Goal: Book appointment/travel/reservation

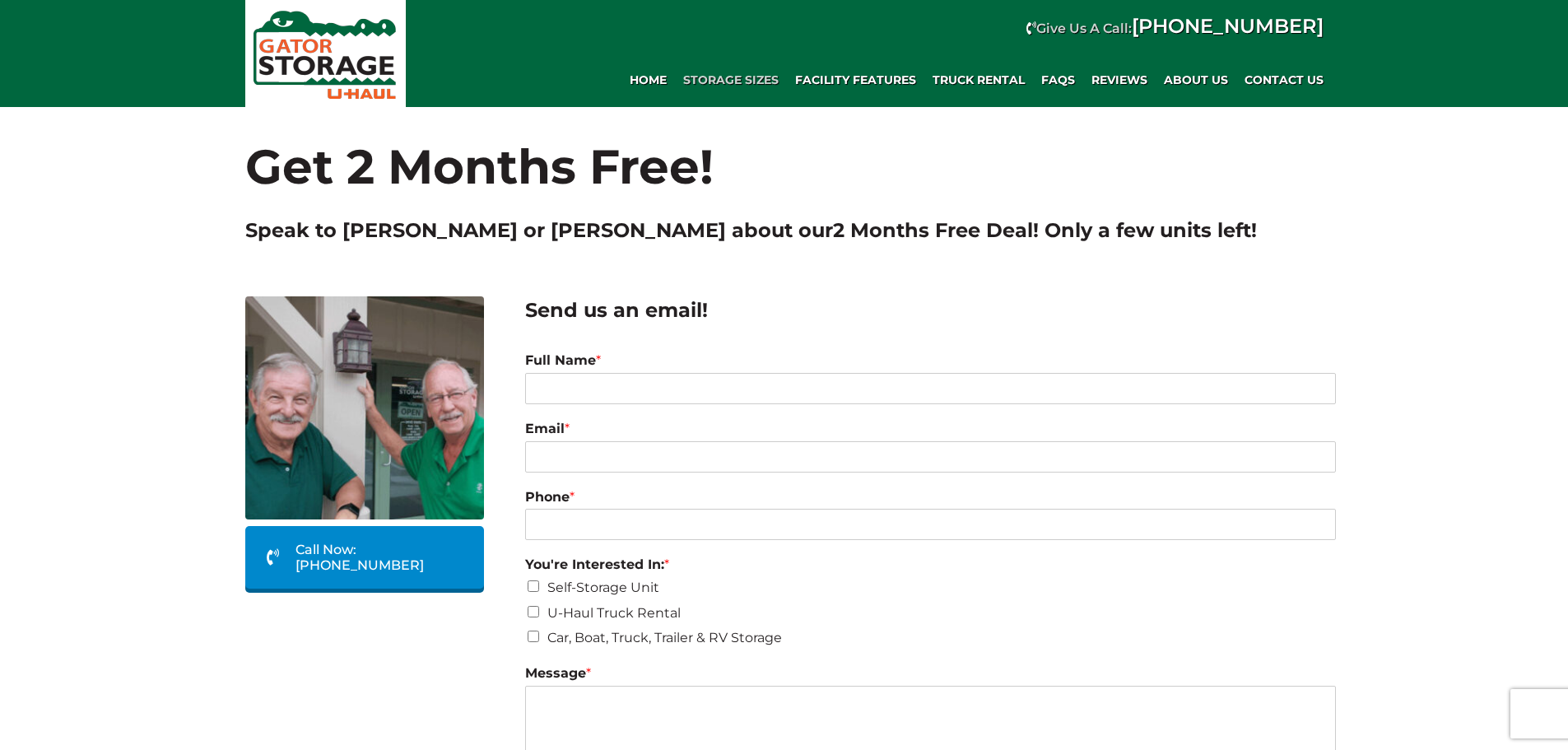
click at [751, 78] on span "Storage Sizes" at bounding box center [731, 80] width 95 height 14
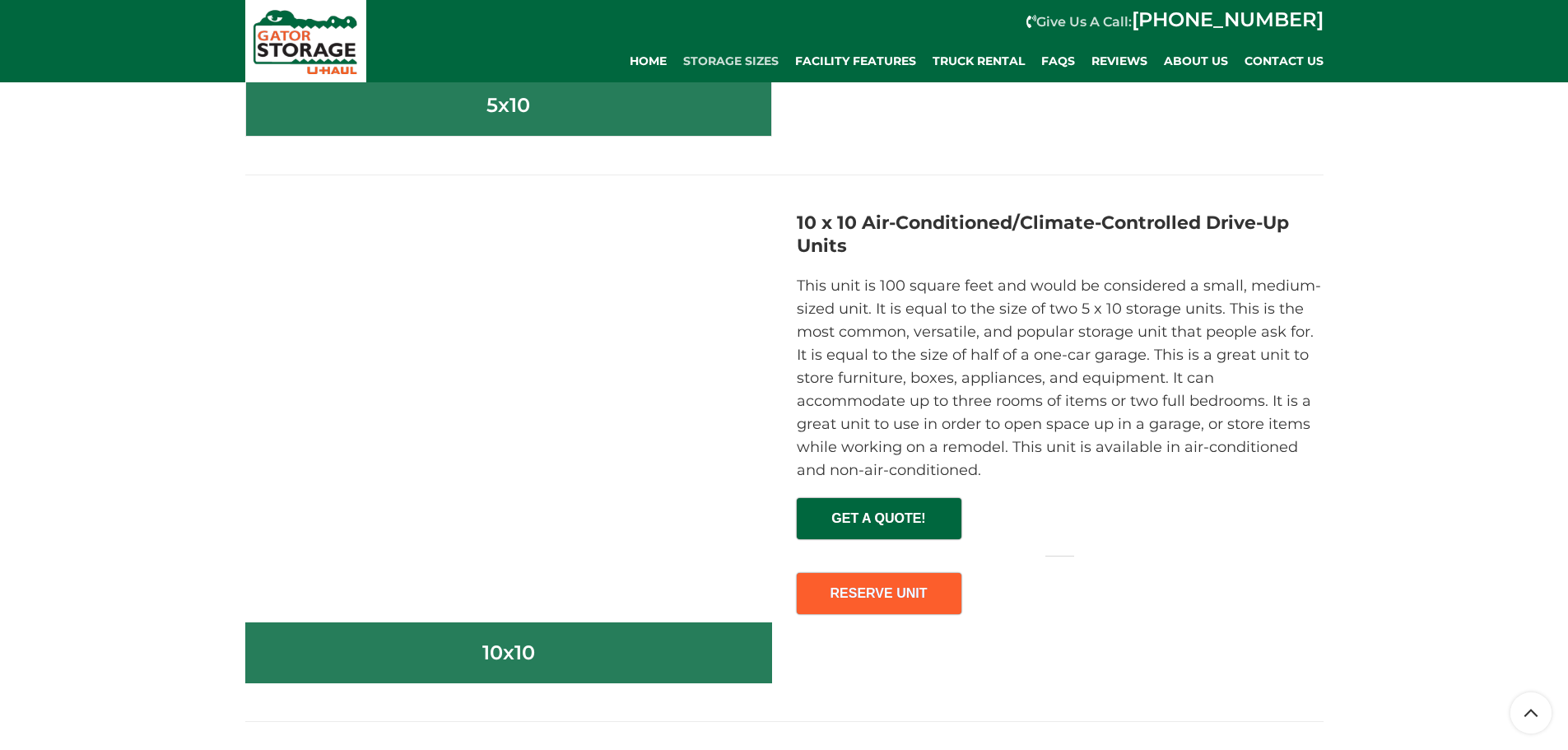
scroll to position [1917, 0]
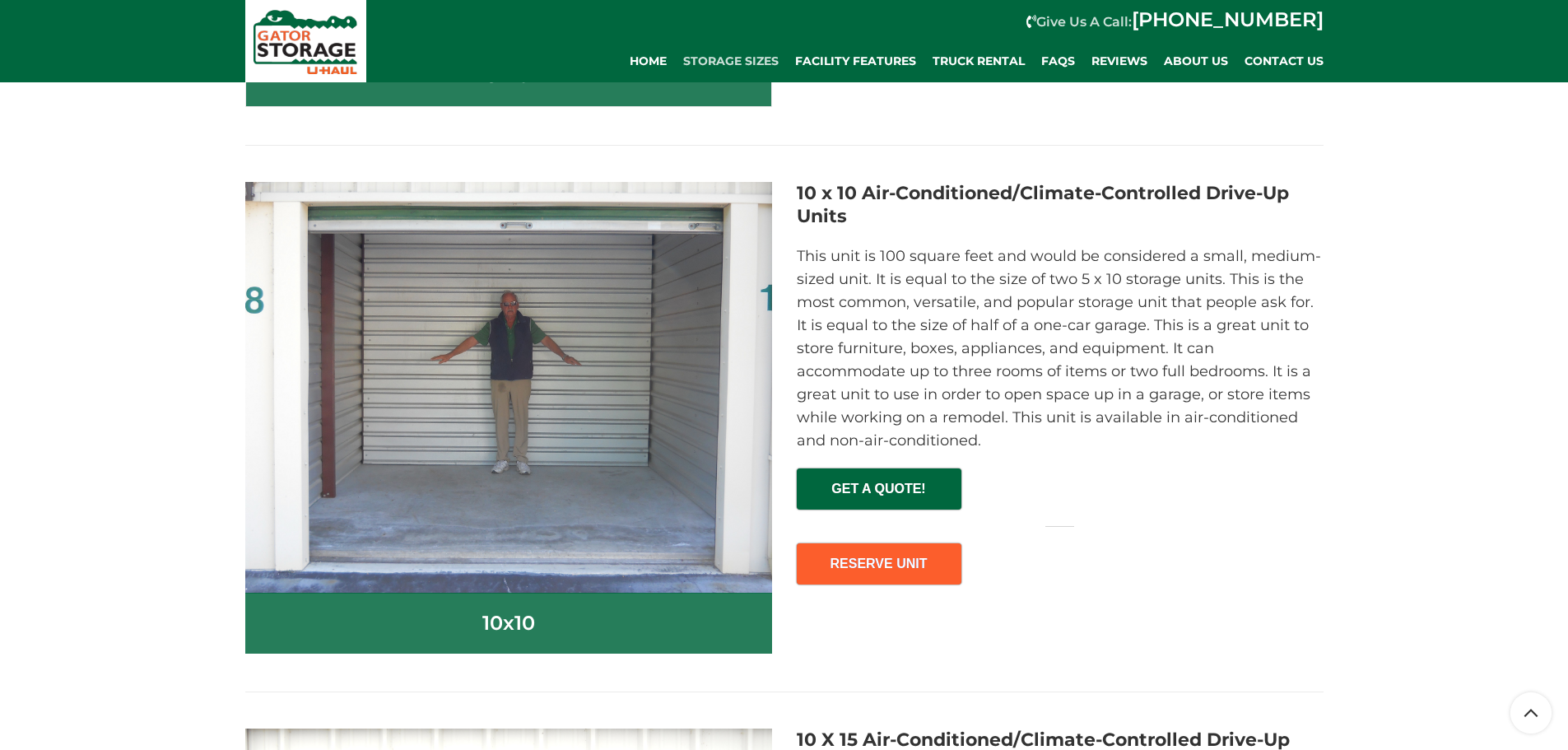
click at [904, 588] on div "10 x 10 Air-Conditioned/Climate-Controlled Drive-Up Units This unit is 100 squa…" at bounding box center [1061, 390] width 551 height 417
click at [907, 571] on link "RESERVE UNIT" at bounding box center [879, 563] width 165 height 41
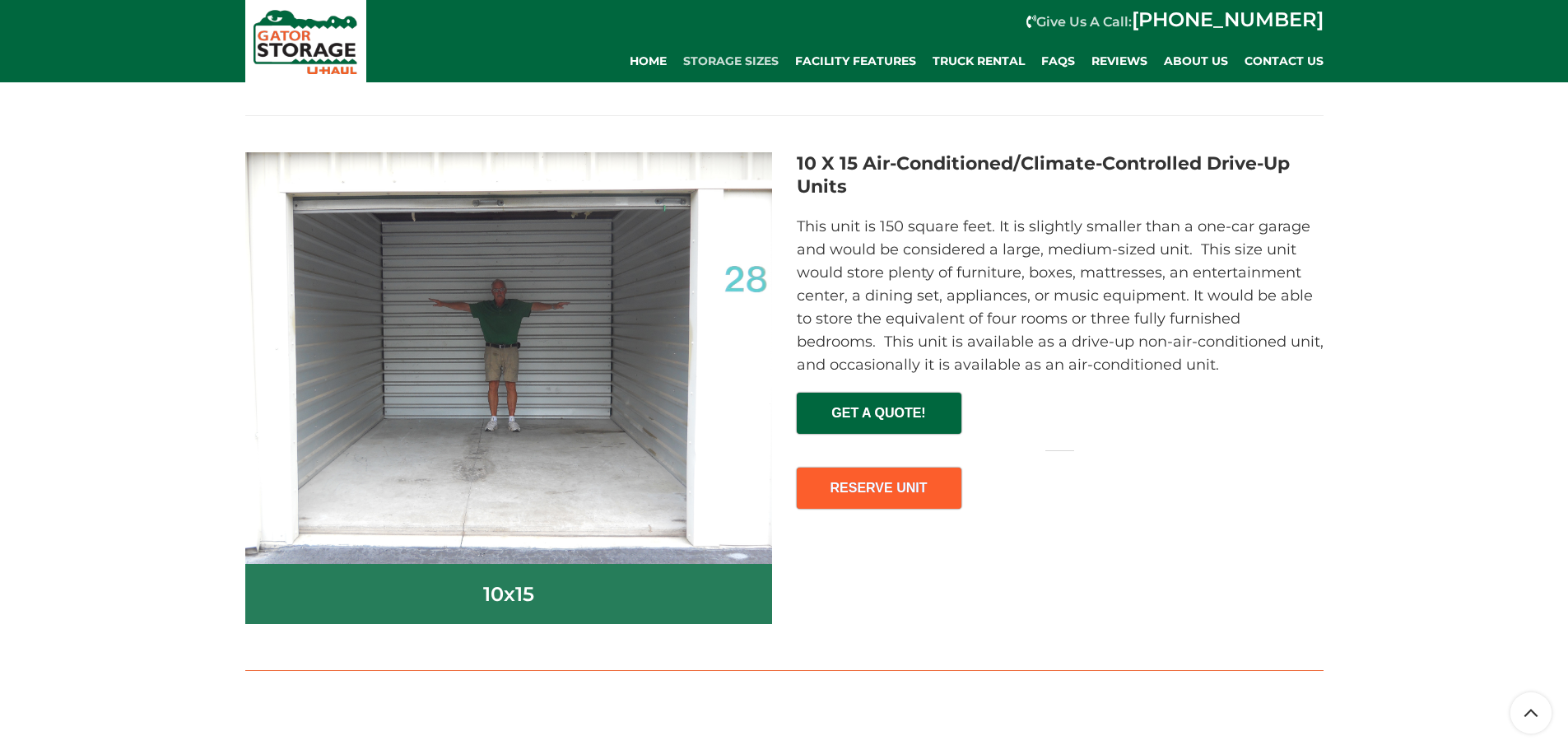
scroll to position [2575, 0]
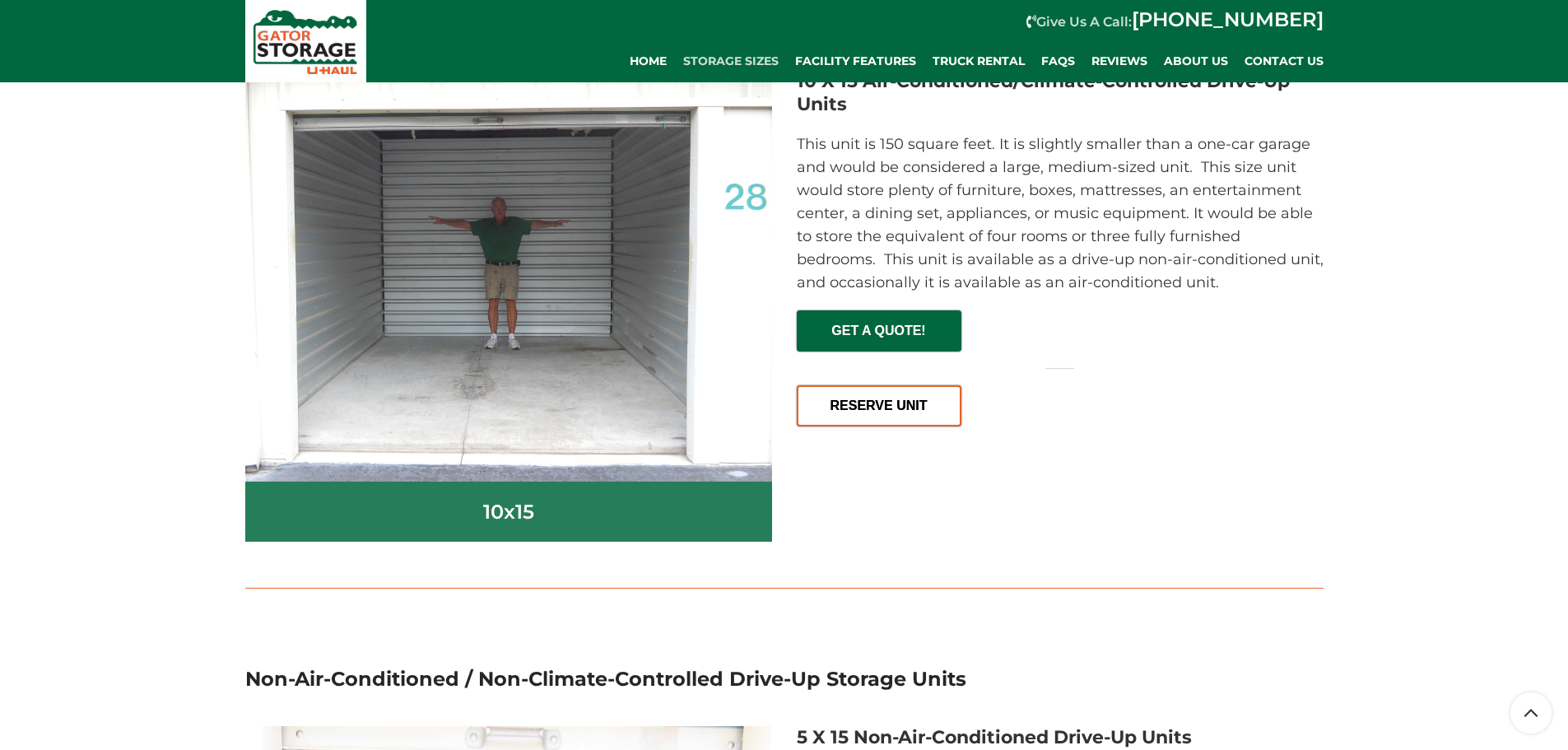
click at [836, 408] on span "RESERVE UNIT" at bounding box center [879, 399] width 161 height 26
